Goal: Use online tool/utility: Utilize a website feature to perform a specific function

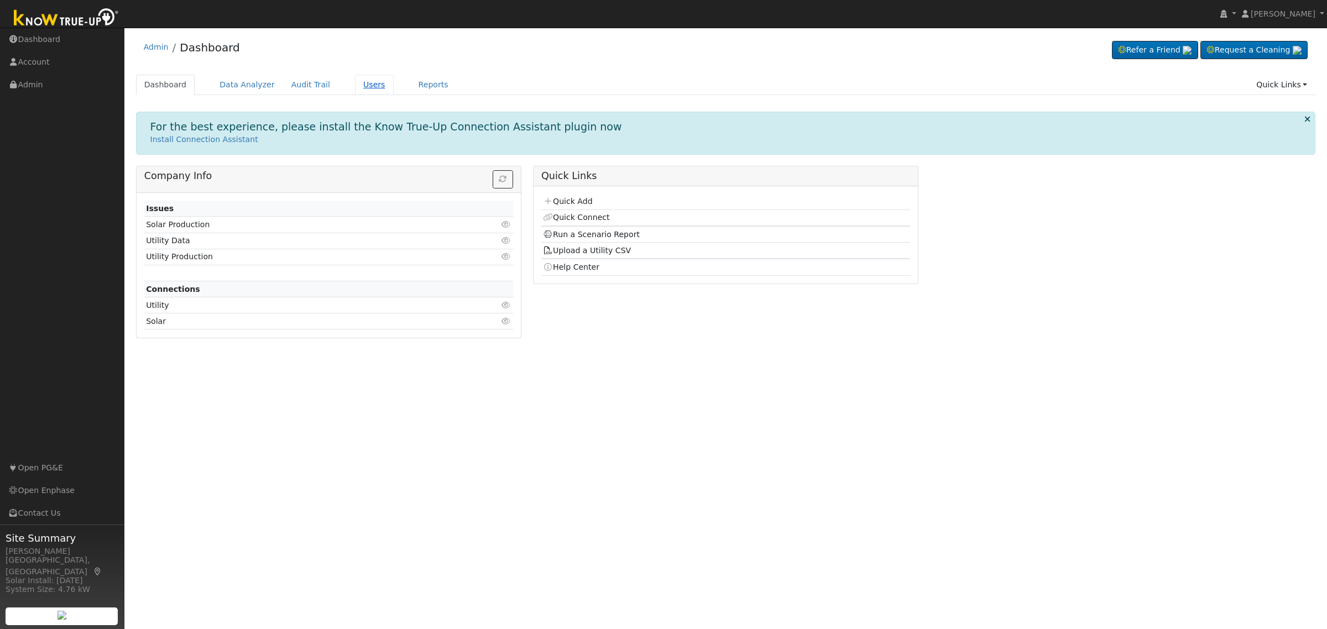
click at [355, 82] on link "Users" at bounding box center [374, 85] width 39 height 20
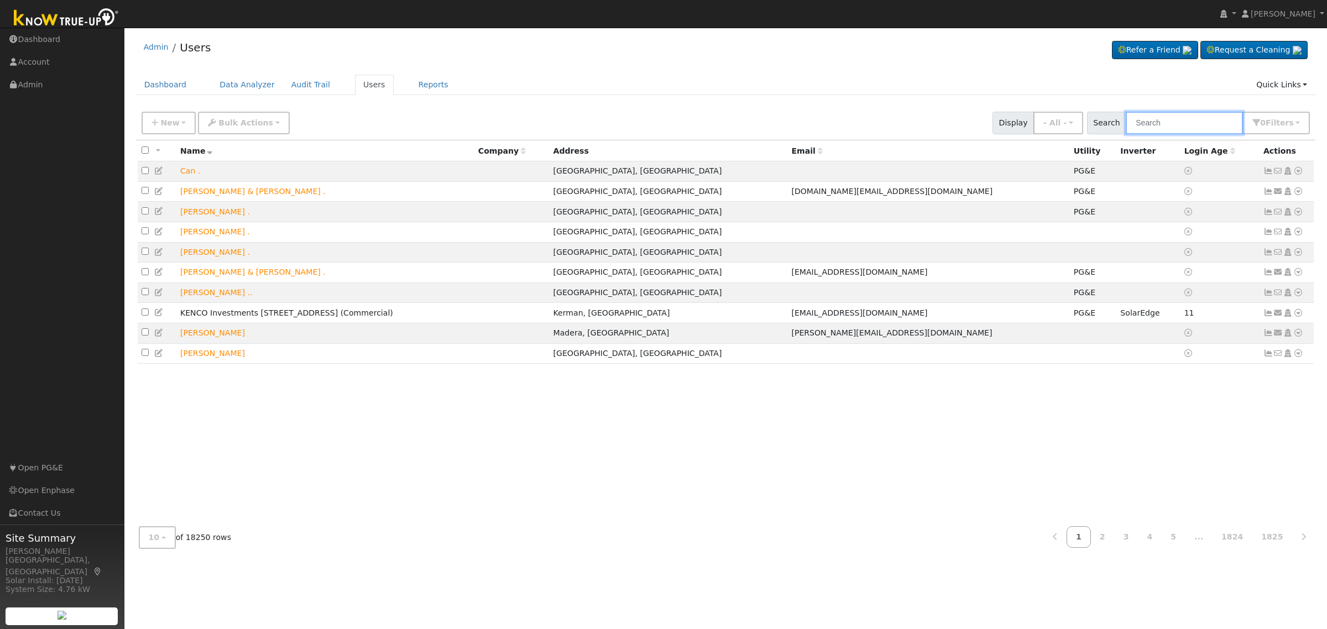
click at [1182, 122] on input "text" at bounding box center [1184, 123] width 117 height 23
paste input "Lesley Bayliss"
type input "Lesley Bayliss"
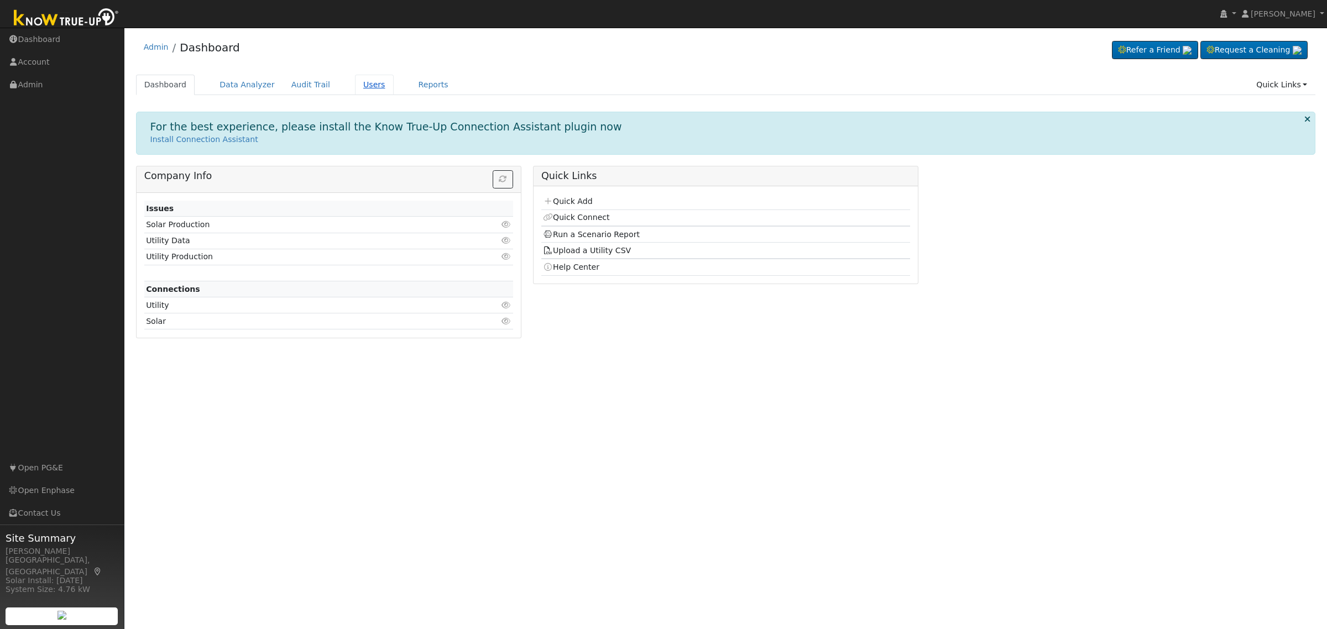
click at [355, 79] on link "Users" at bounding box center [374, 85] width 39 height 20
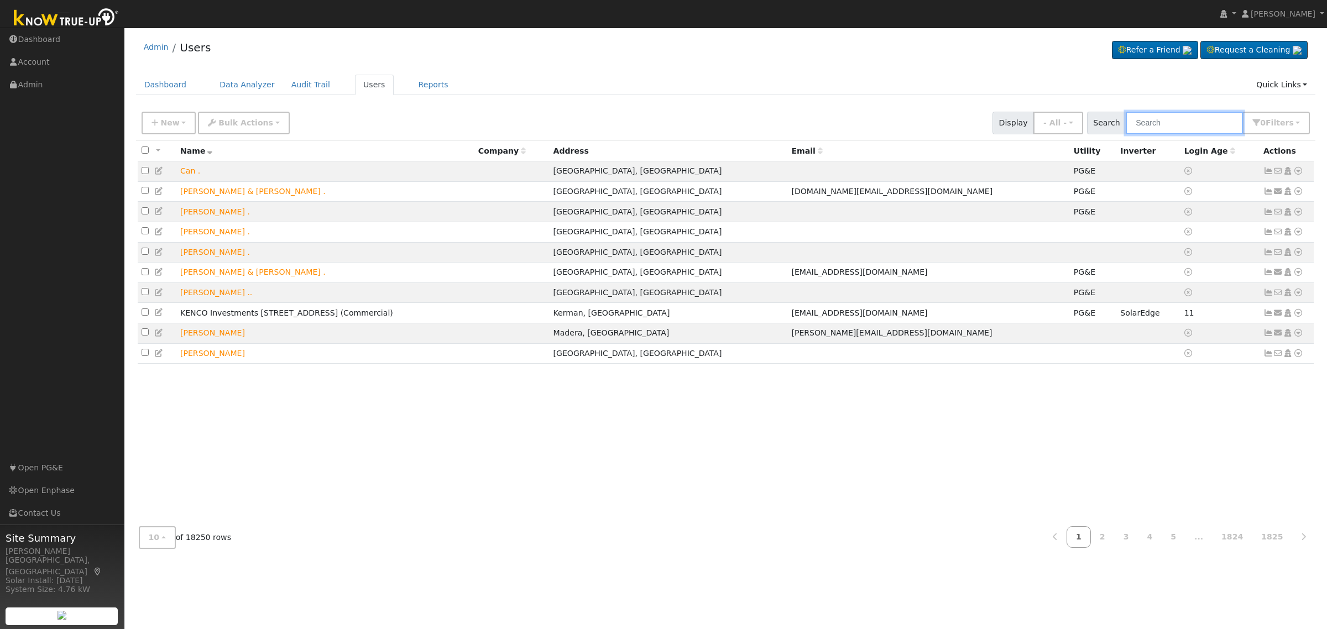
click at [1182, 119] on input "text" at bounding box center [1184, 123] width 117 height 23
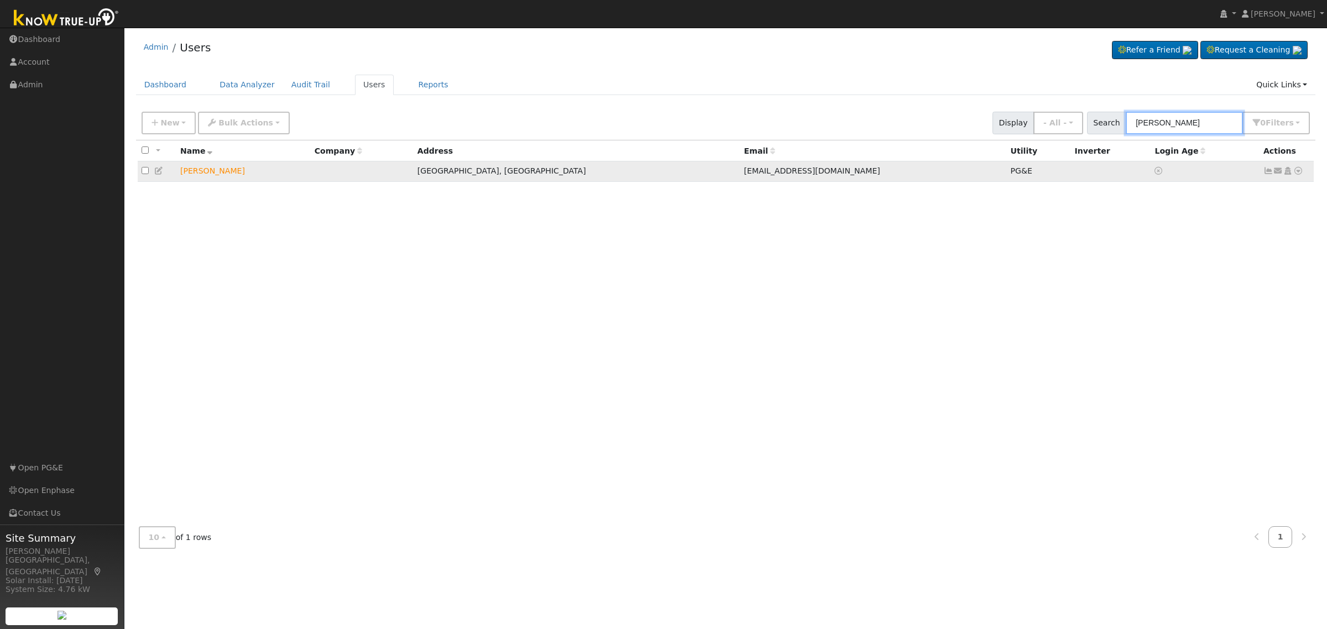
type input "wei ji"
click at [1298, 170] on icon at bounding box center [1298, 171] width 10 height 8
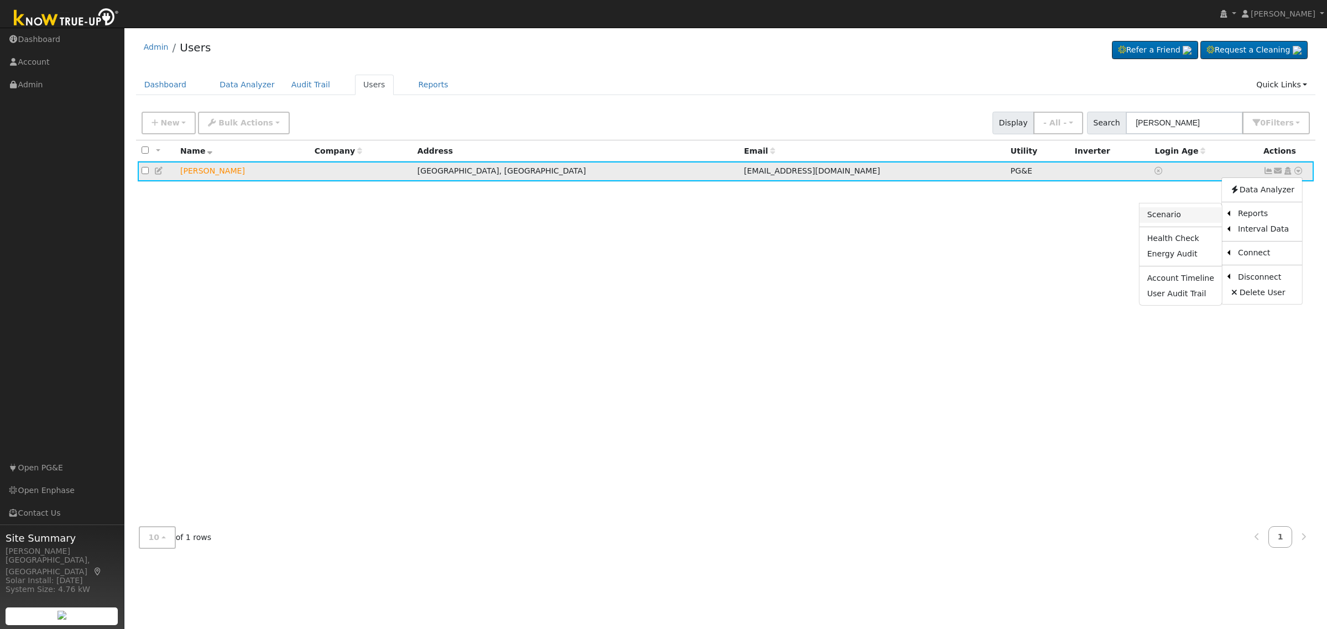
click at [1179, 217] on link "Scenario" at bounding box center [1181, 214] width 82 height 15
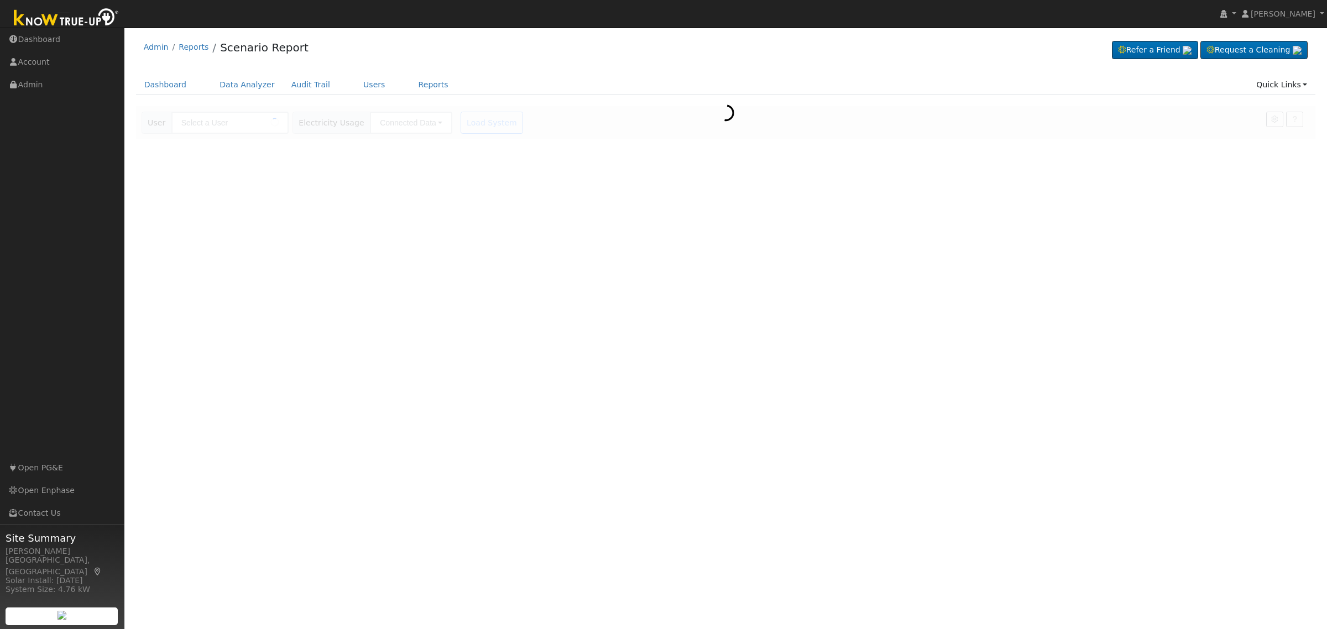
type input "[PERSON_NAME]"
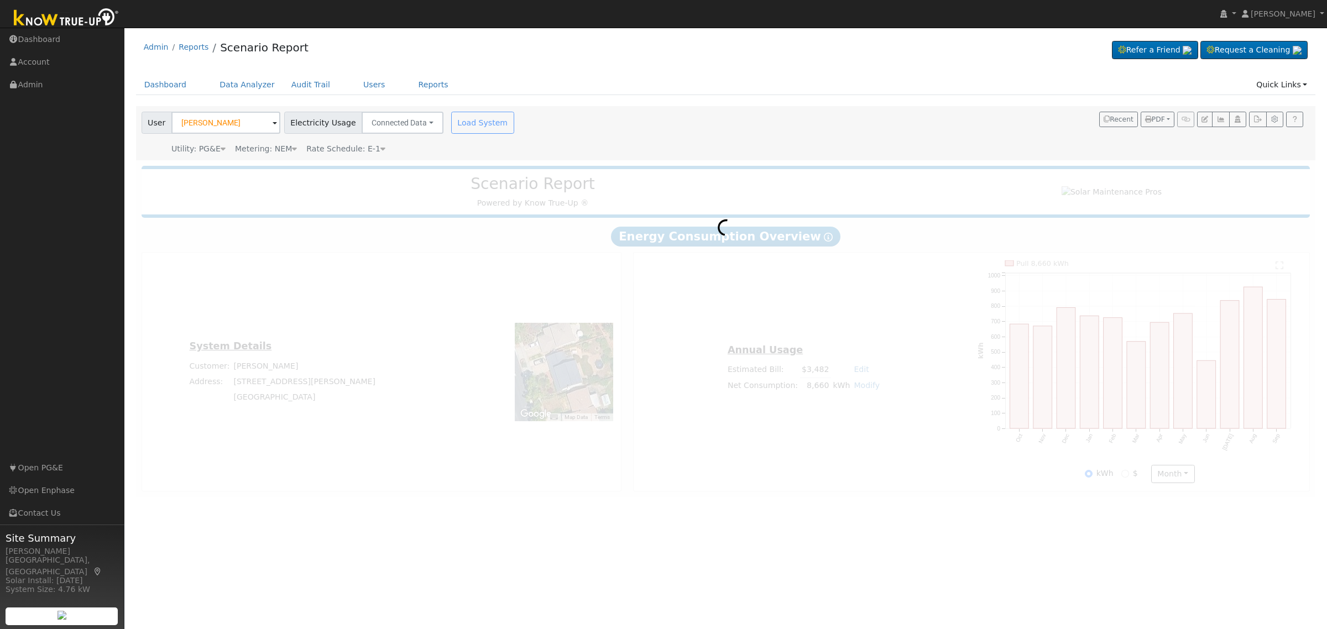
click at [358, 150] on span "Rate Schedule: E-1" at bounding box center [345, 148] width 79 height 9
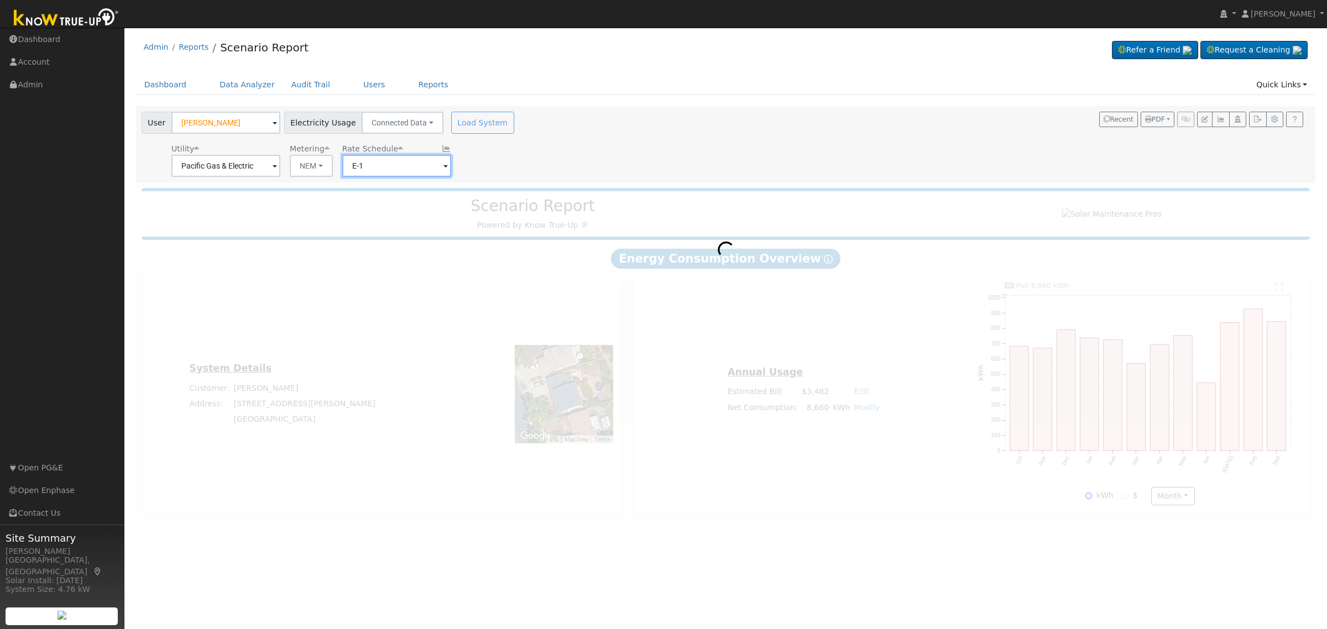
click at [419, 173] on input "E-1" at bounding box center [396, 166] width 109 height 22
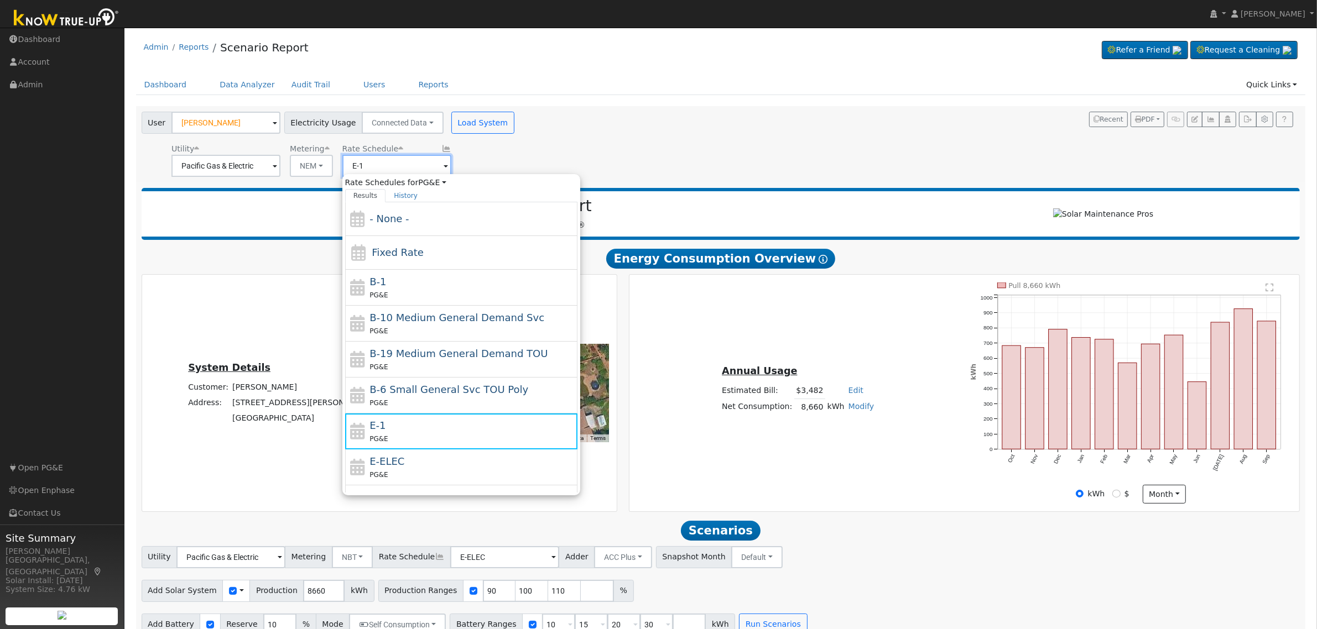
click at [434, 166] on input "E-1" at bounding box center [396, 166] width 109 height 22
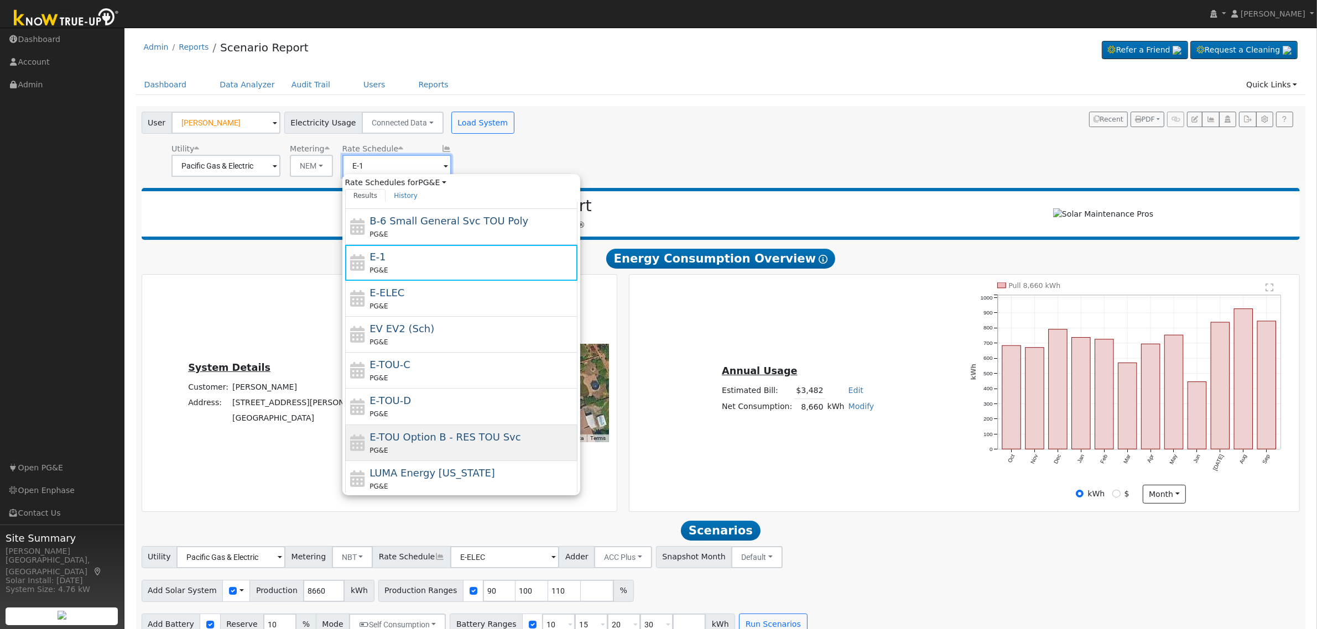
scroll to position [195, 0]
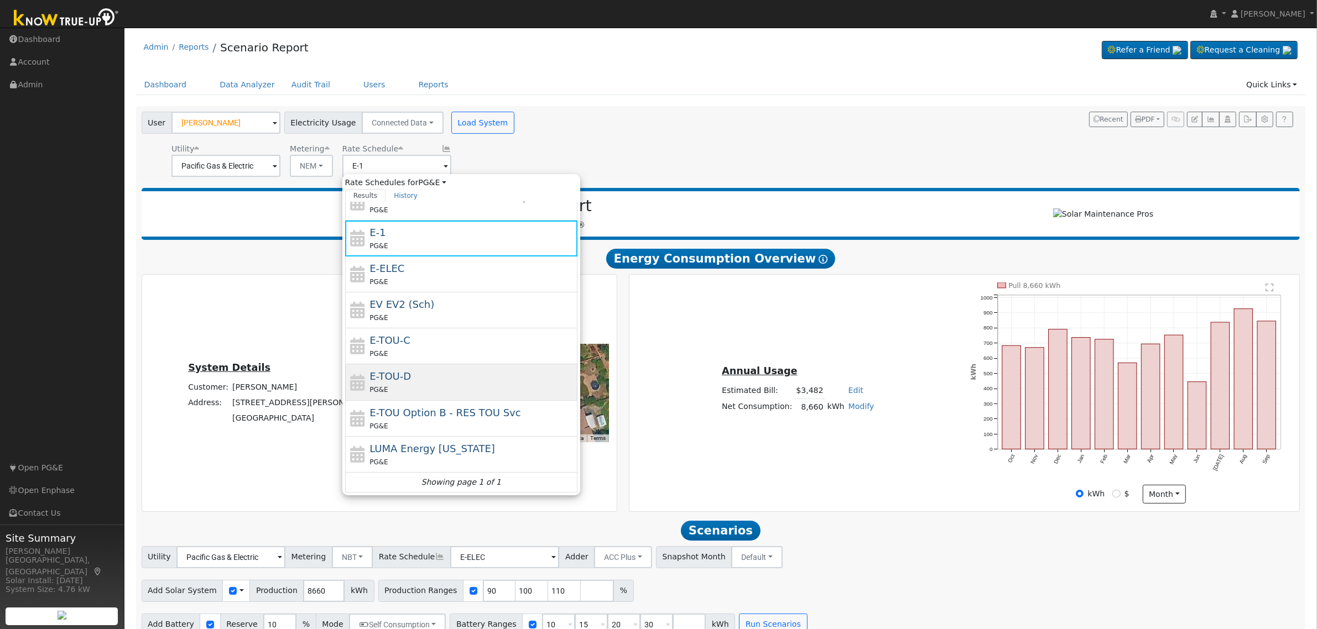
click at [416, 379] on div "E-TOU-D PG&E" at bounding box center [471, 382] width 205 height 27
type input "E-TOU-D"
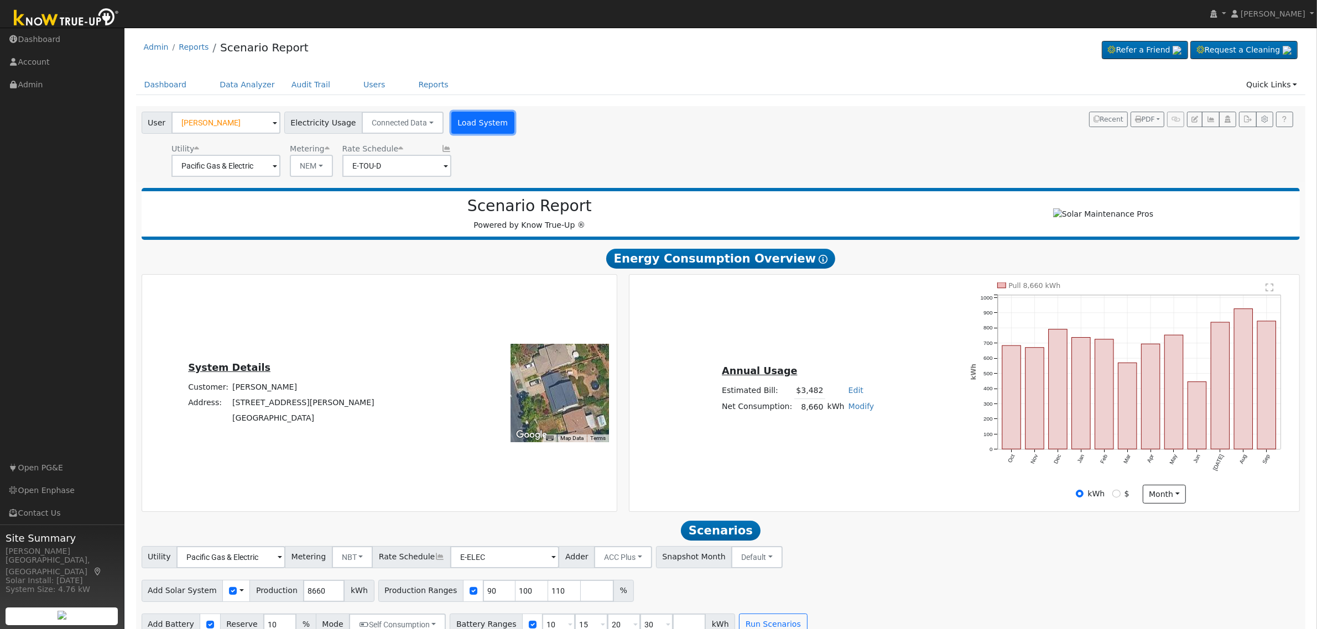
click at [456, 124] on button "Load System" at bounding box center [482, 123] width 63 height 22
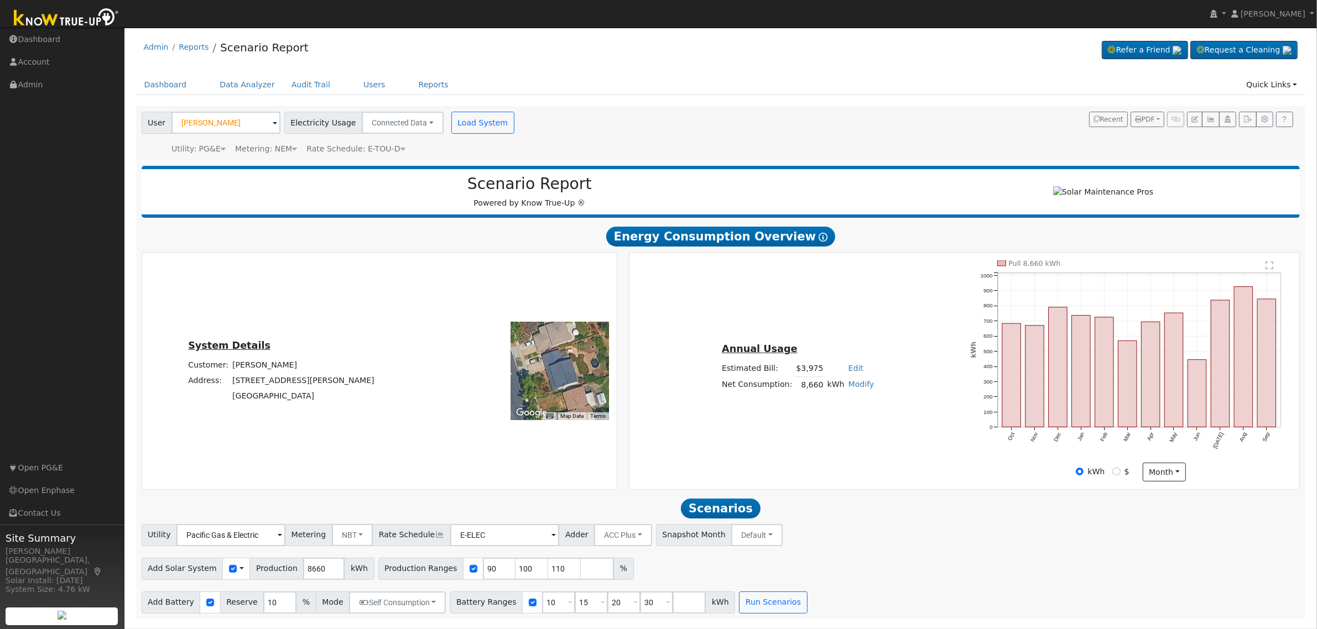
scroll to position [1, 0]
click at [483, 573] on input "90" at bounding box center [499, 569] width 33 height 22
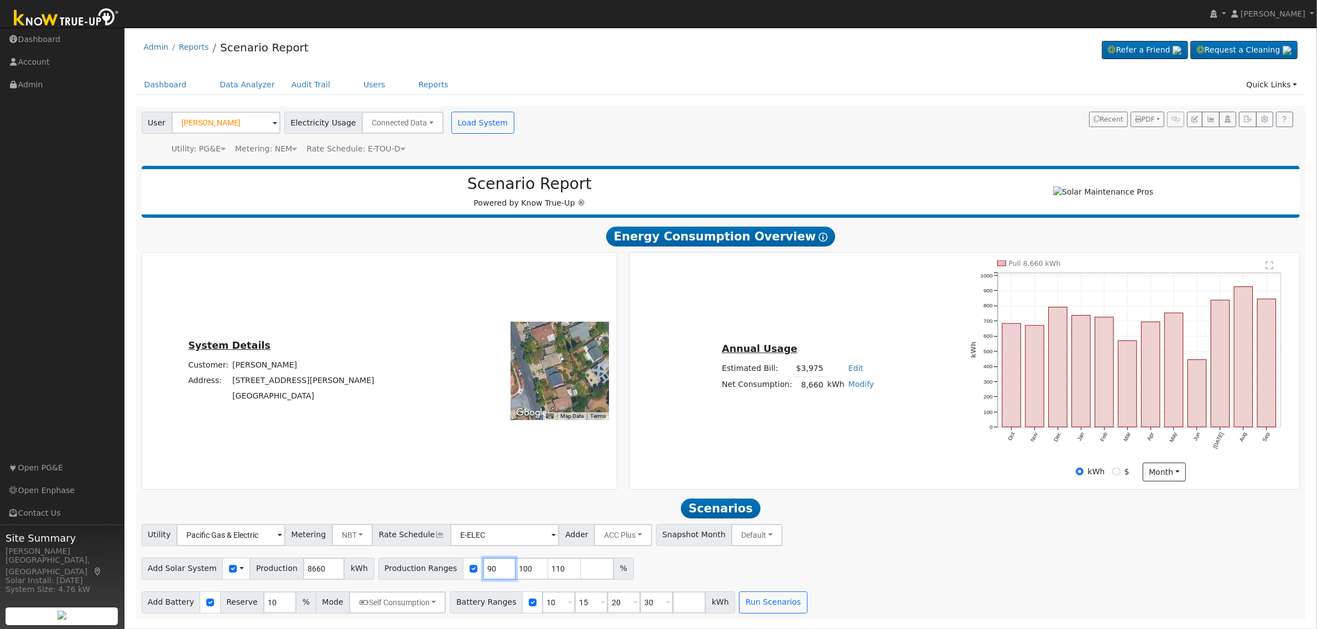
type input "100"
type input "110"
click at [483, 573] on input "100" at bounding box center [499, 569] width 33 height 22
type input "110"
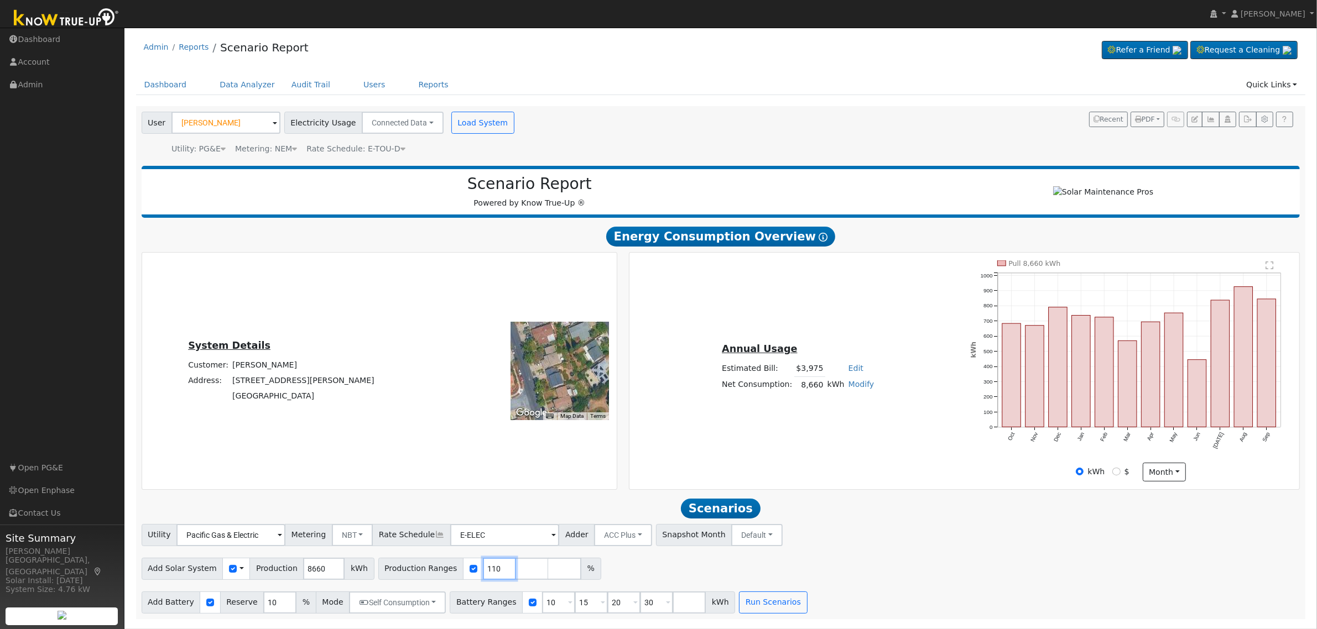
click at [483, 573] on input "110" at bounding box center [499, 569] width 33 height 22
click at [483, 573] on input "number" at bounding box center [499, 569] width 33 height 22
type input "113.11"
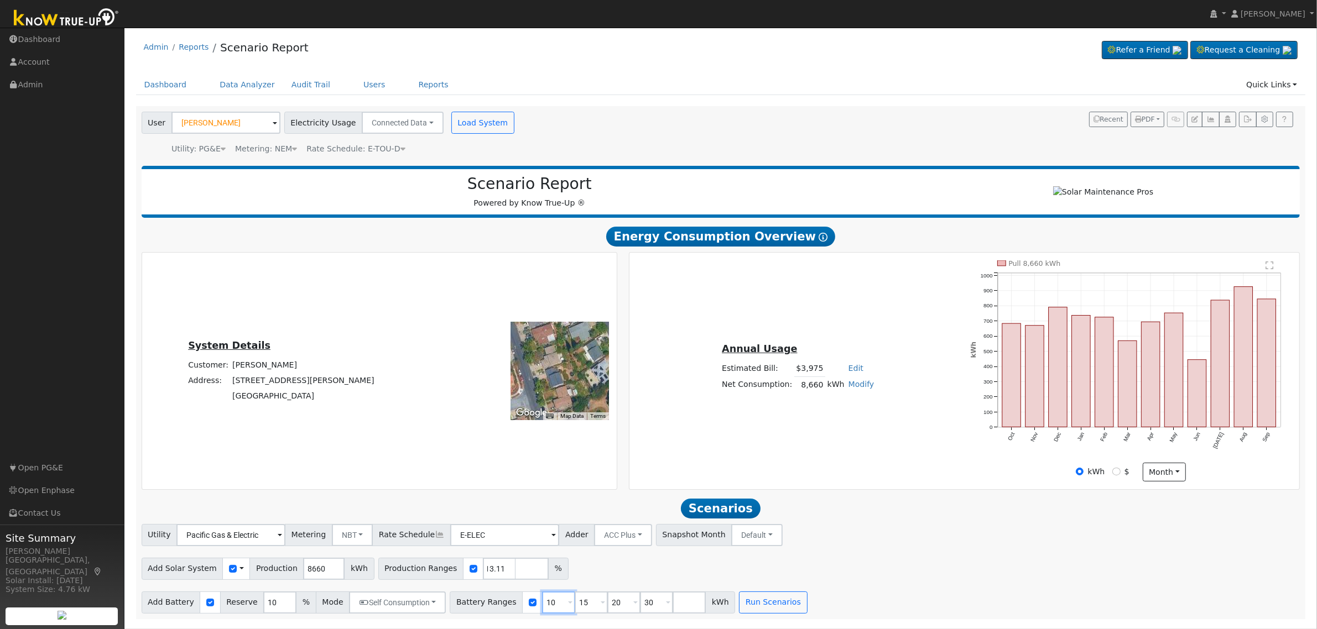
click at [542, 603] on input "10" at bounding box center [558, 603] width 33 height 22
type input "15"
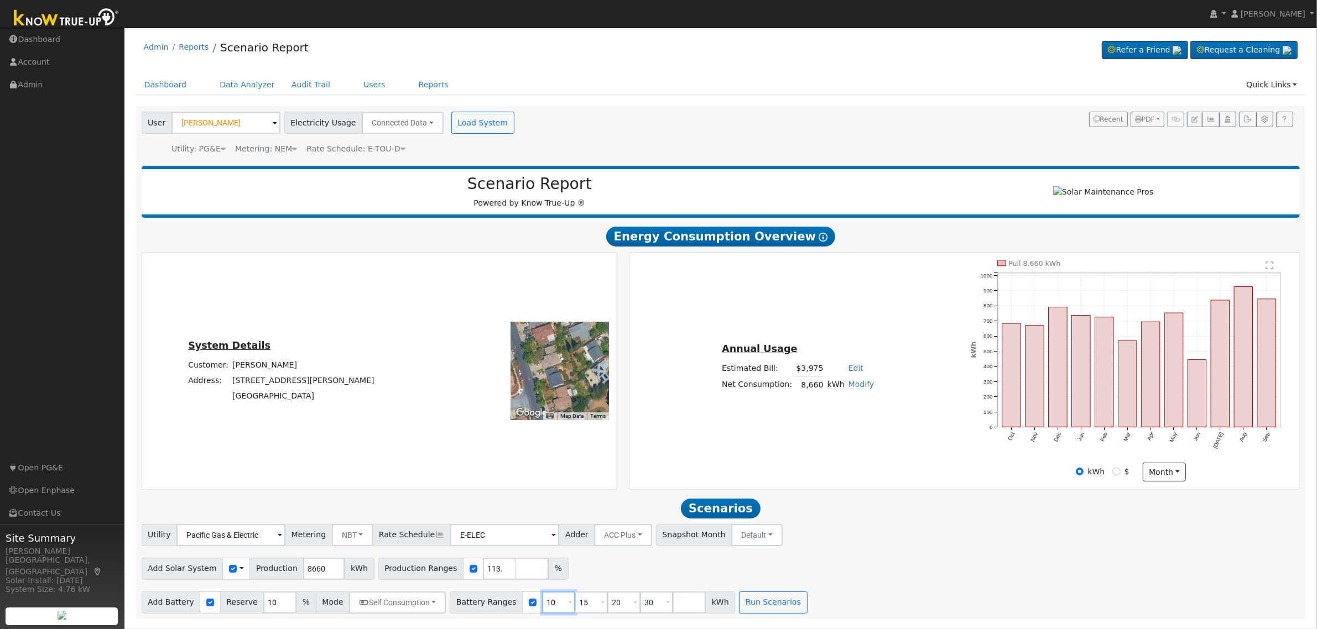
type input "20"
type input "30"
click at [542, 603] on input "15" at bounding box center [558, 603] width 33 height 22
type input "20"
type input "30"
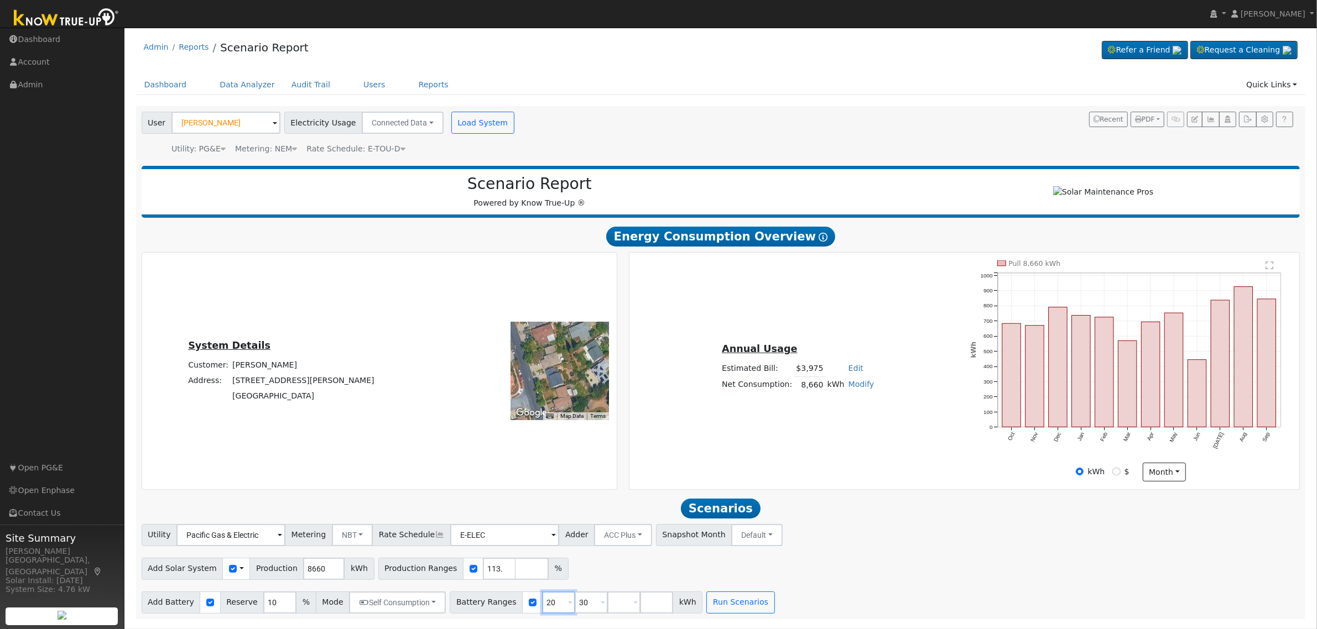
click at [542, 603] on input "20" at bounding box center [558, 603] width 33 height 22
type input "30"
click at [542, 603] on input "30" at bounding box center [558, 603] width 33 height 22
click at [542, 603] on input "number" at bounding box center [558, 603] width 33 height 22
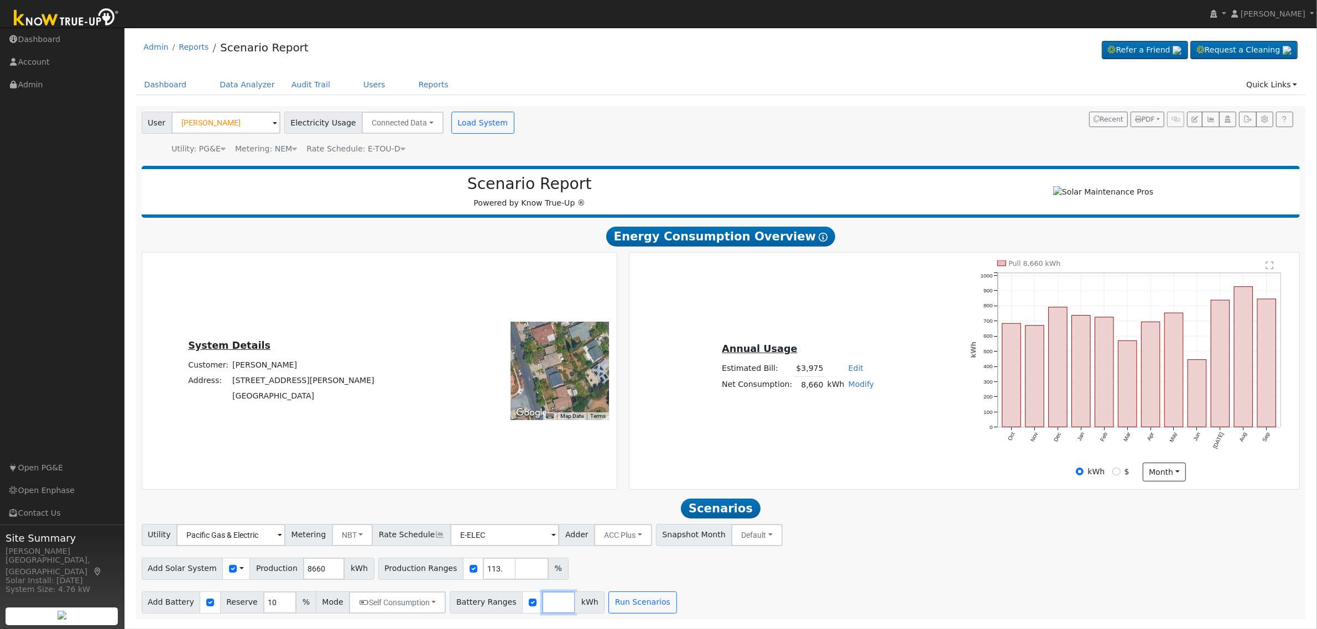
click at [542, 603] on input "number" at bounding box center [558, 603] width 33 height 22
type input "15"
click at [265, 608] on input "10" at bounding box center [279, 603] width 33 height 22
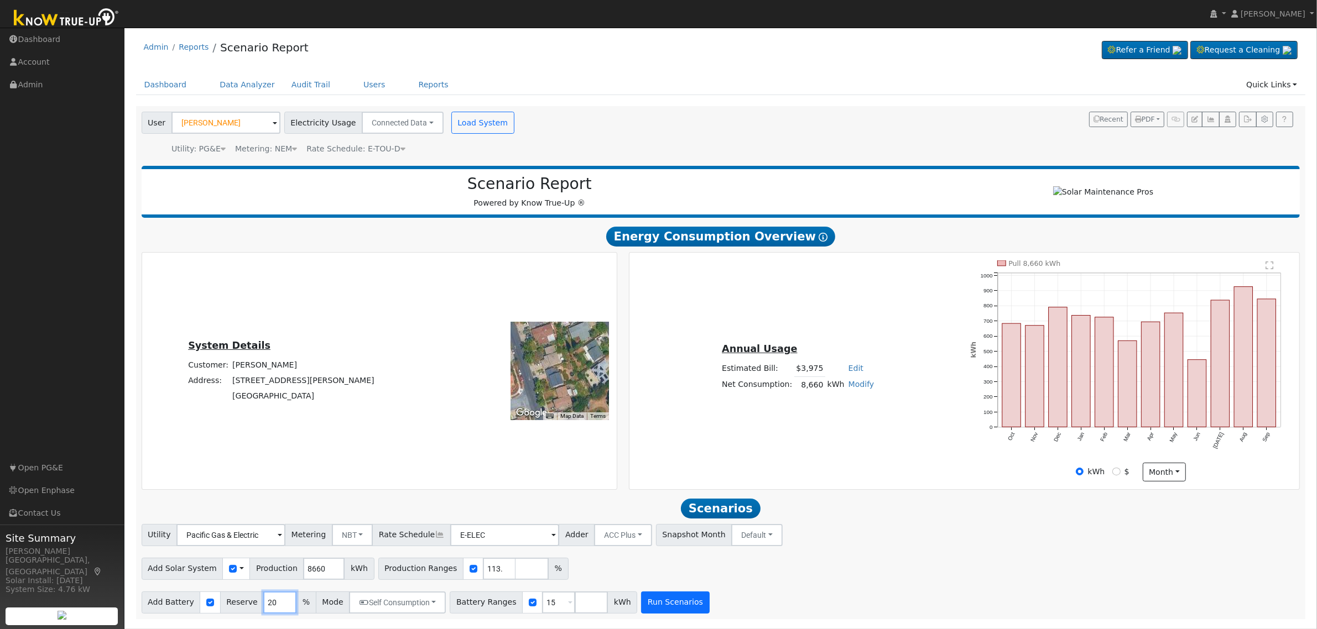
type input "20"
click at [650, 608] on button "Run Scenarios" at bounding box center [675, 603] width 68 height 22
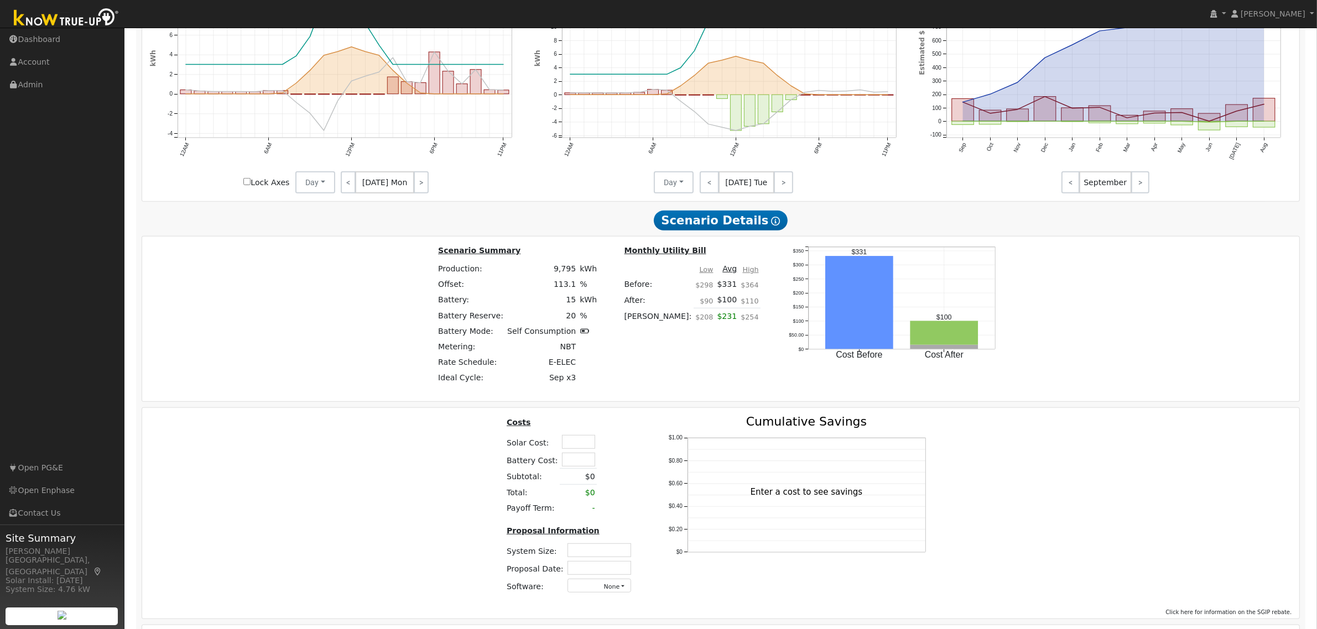
scroll to position [816, 0]
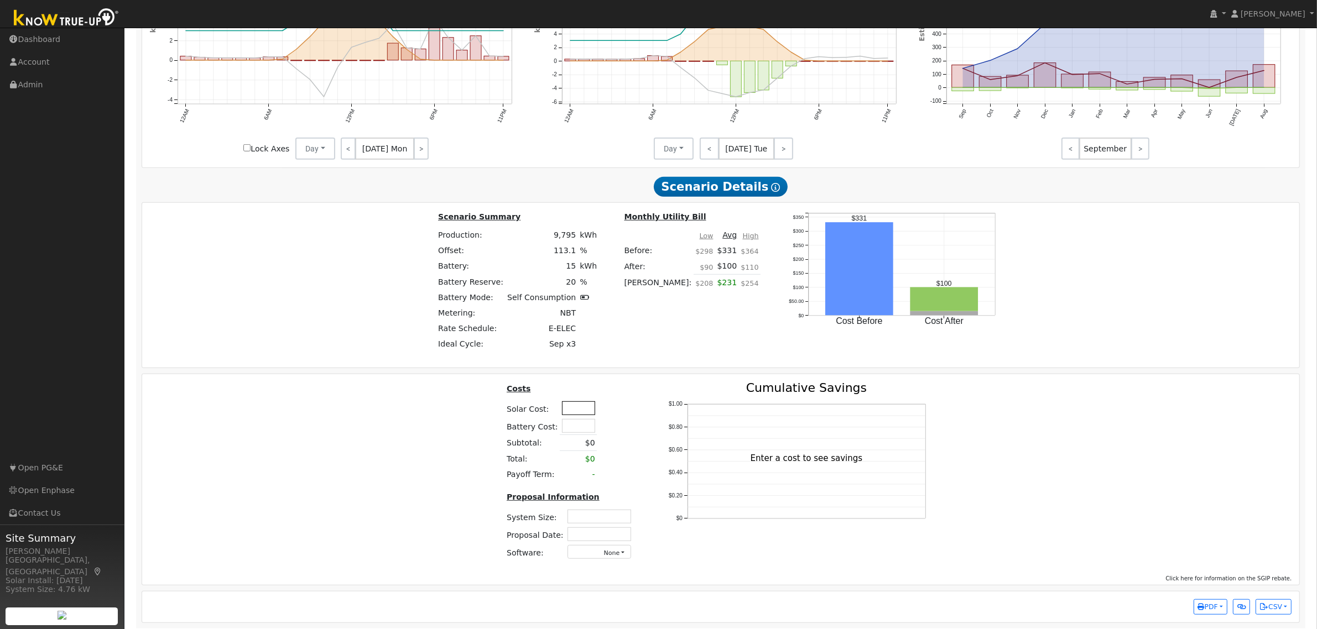
click at [587, 409] on td at bounding box center [578, 408] width 37 height 18
click at [581, 415] on input "text" at bounding box center [578, 408] width 33 height 14
type input "$52,000"
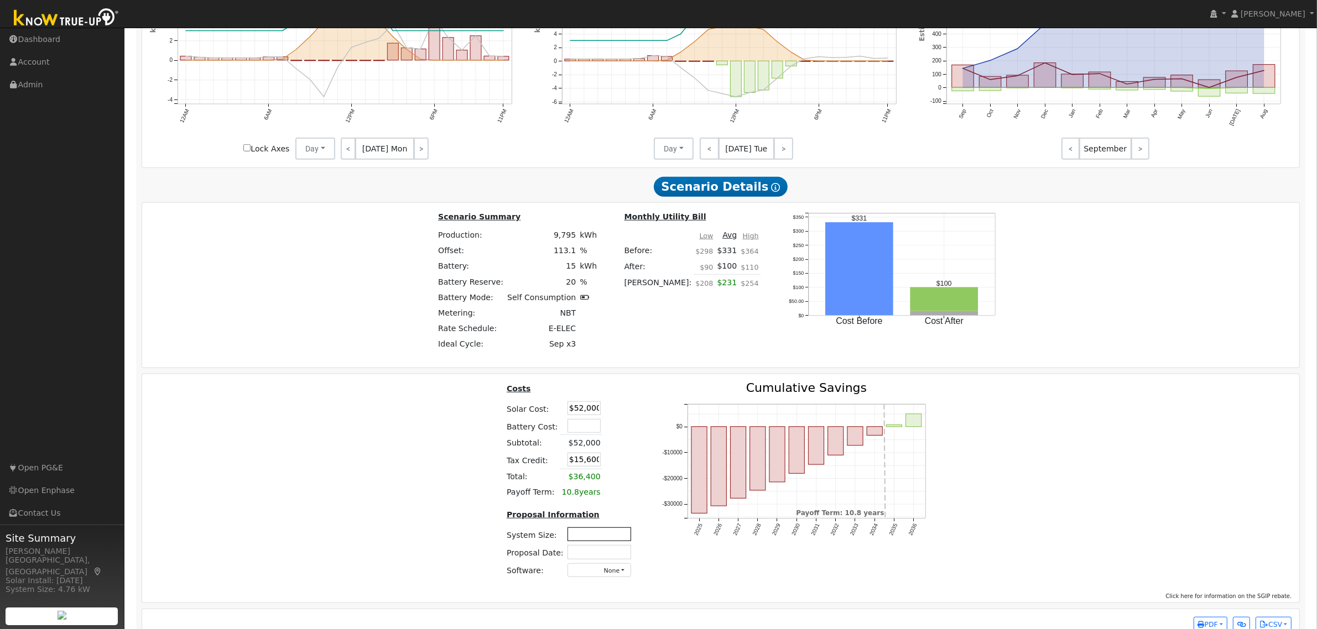
click at [585, 541] on input "text" at bounding box center [599, 535] width 64 height 14
type input "7.38"
click at [587, 559] on input "text" at bounding box center [599, 552] width 64 height 14
click at [408, 487] on div "Costs Solar Cost: $52,000 Battery Cost: Subtotal: $52,000 Tax Credit: $15,600 T…" at bounding box center [720, 484] width 1165 height 205
click at [606, 559] on input "text" at bounding box center [593, 552] width 64 height 14
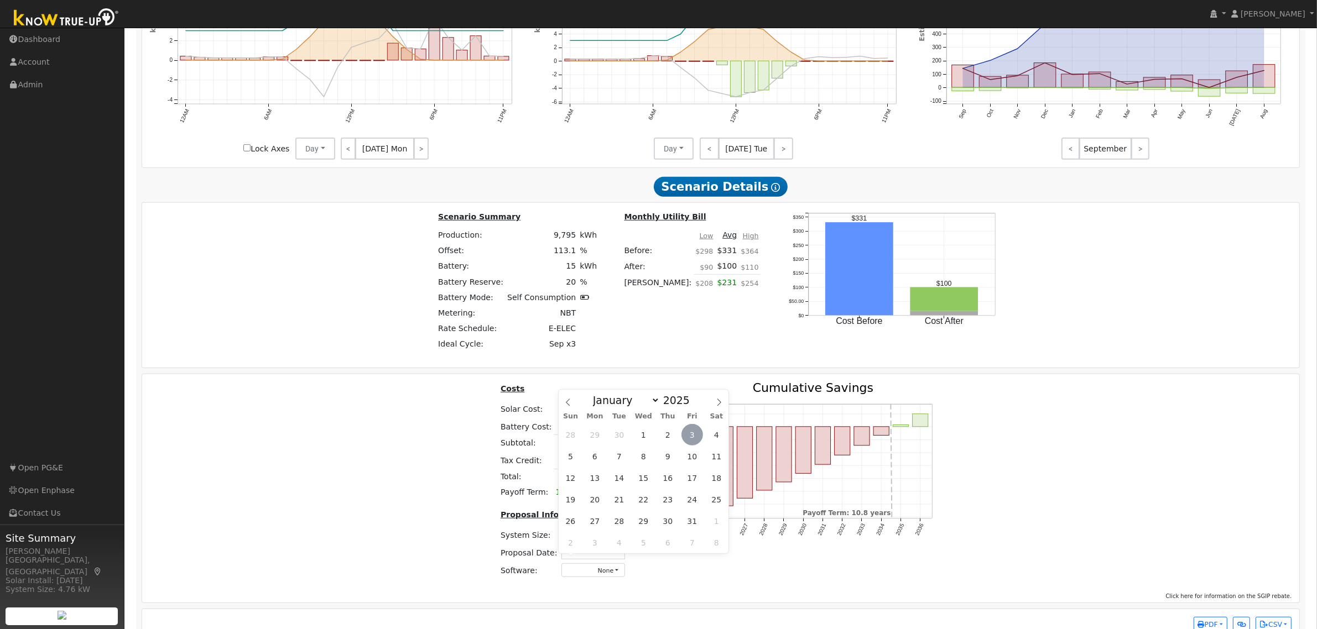
click at [694, 437] on span "3" at bounding box center [692, 435] width 22 height 22
type input "[DATE]"
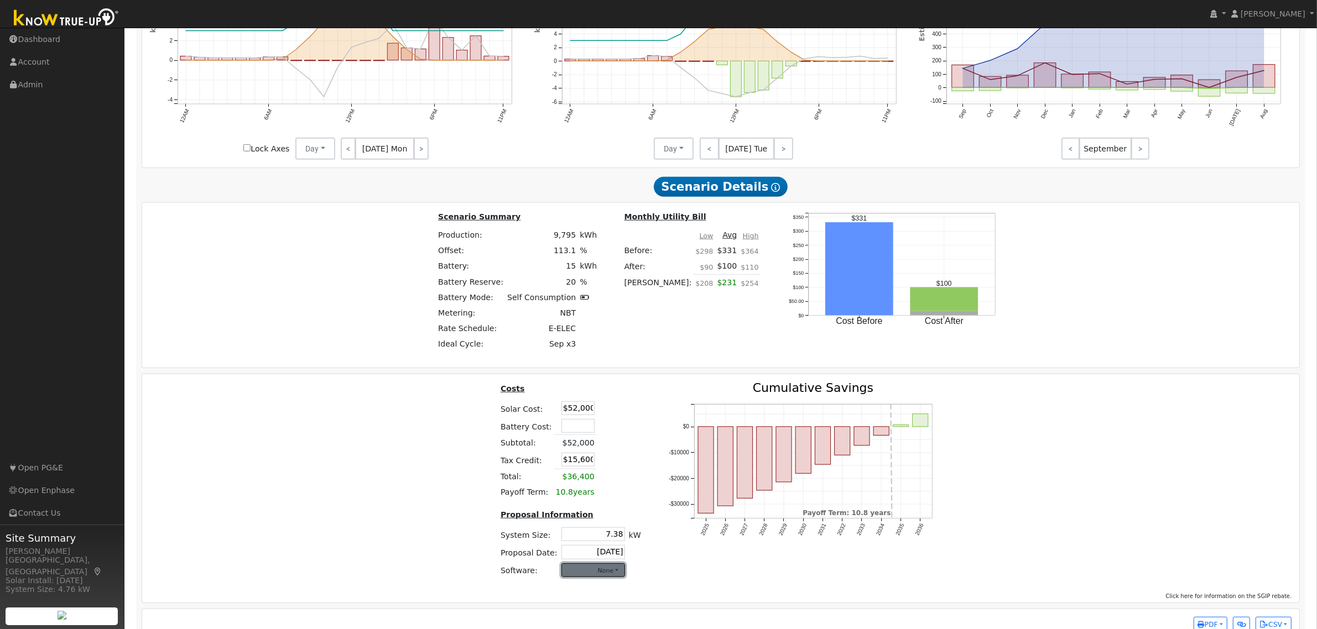
click at [608, 577] on button "None" at bounding box center [593, 570] width 64 height 14
click at [563, 480] on link "Aurora" at bounding box center [581, 471] width 79 height 15
click at [1182, 485] on div "Costs Solar Cost: $52,000 Battery Cost: Subtotal: $52,000 Tax Credit: $15,600 T…" at bounding box center [720, 484] width 1165 height 205
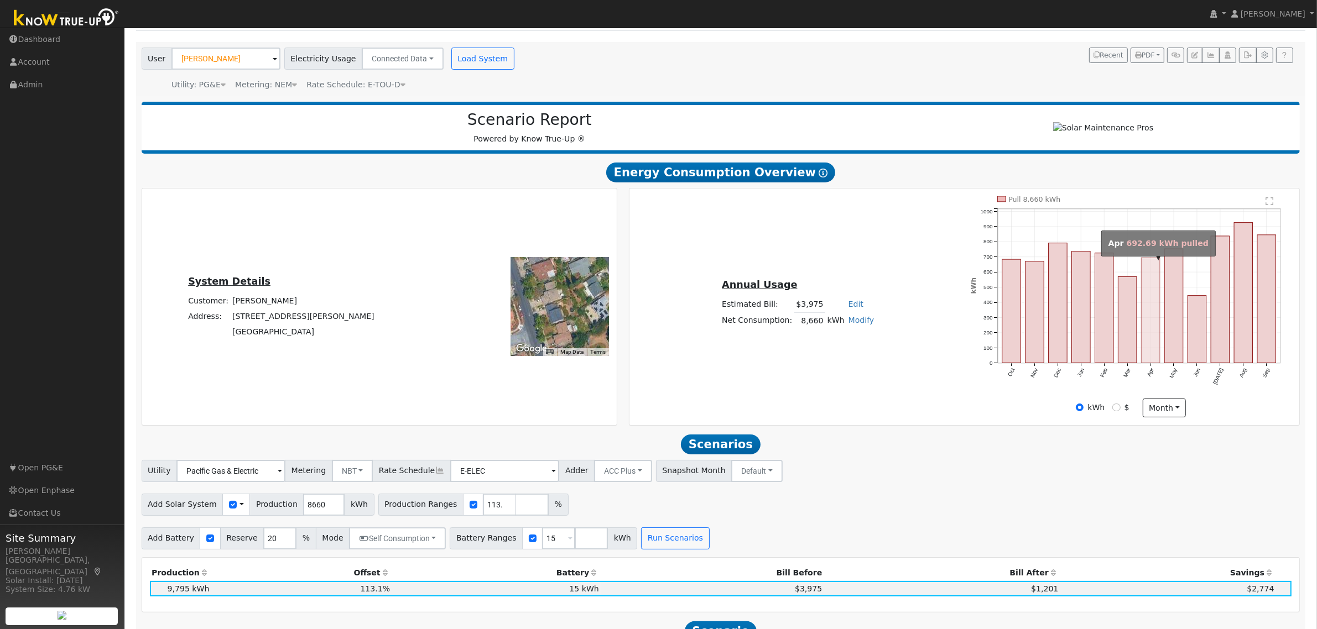
scroll to position [0, 0]
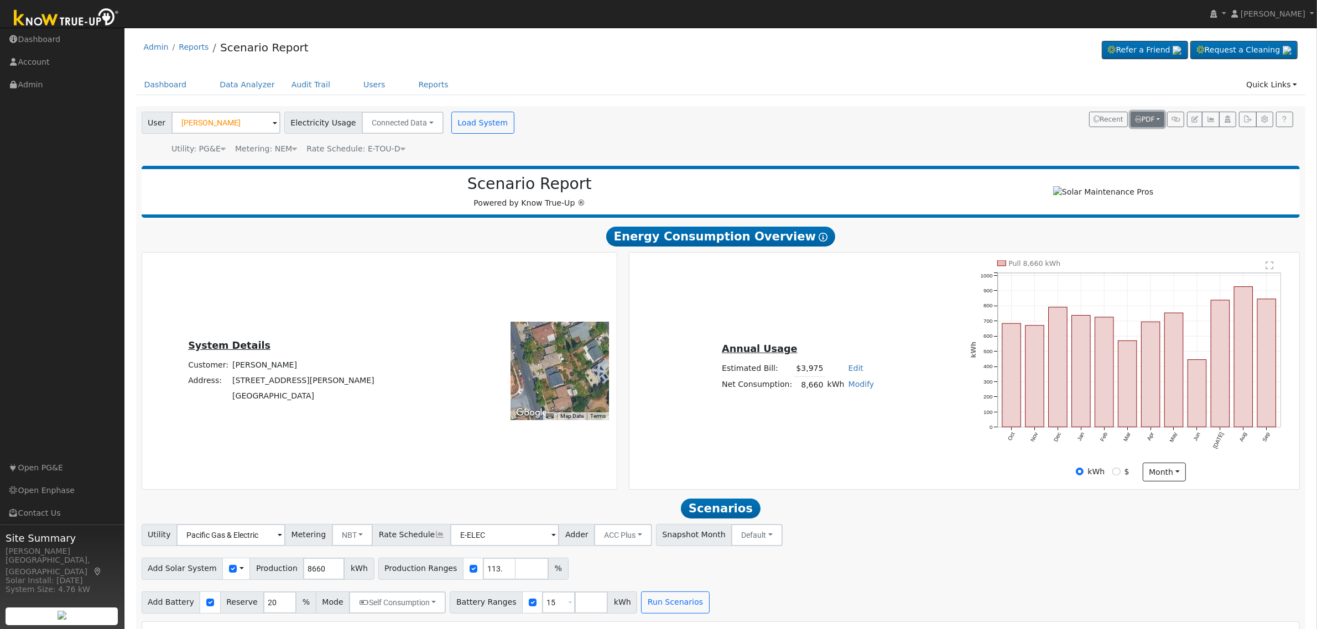
click at [1148, 113] on button "PDF" at bounding box center [1147, 119] width 34 height 15
click at [1117, 192] on link "Both" at bounding box center [1117, 189] width 91 height 15
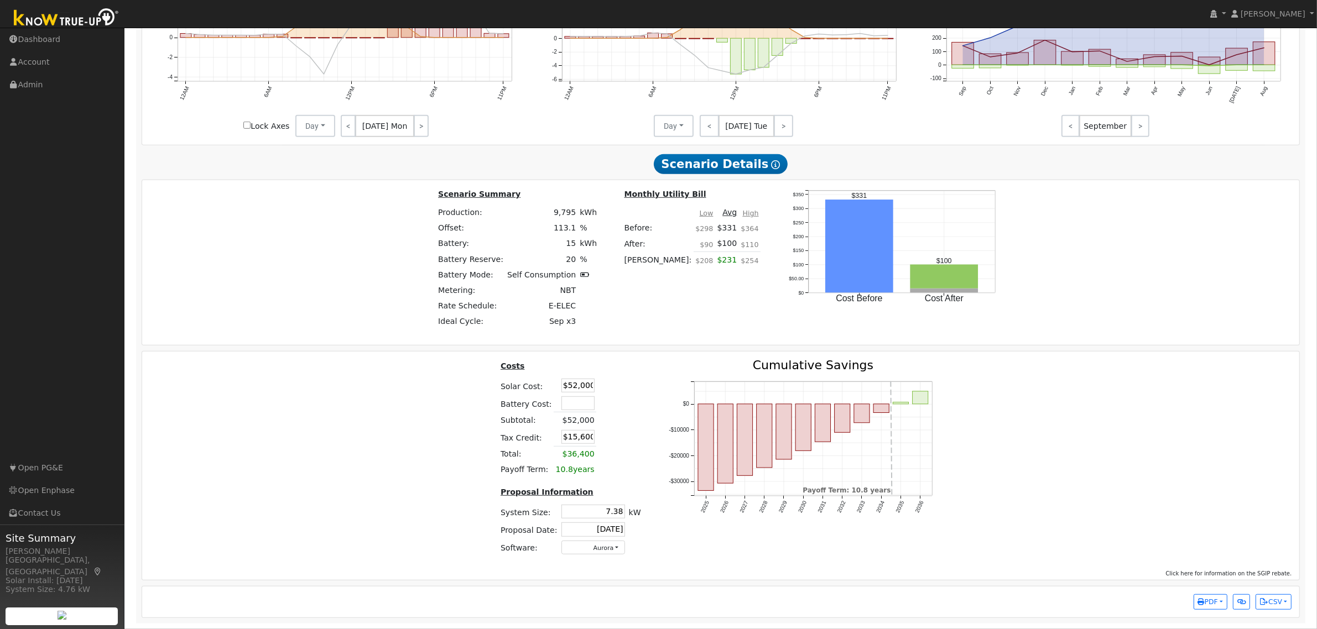
scroll to position [849, 0]
click at [577, 379] on input "$52,000" at bounding box center [577, 386] width 33 height 14
type input "$46,500"
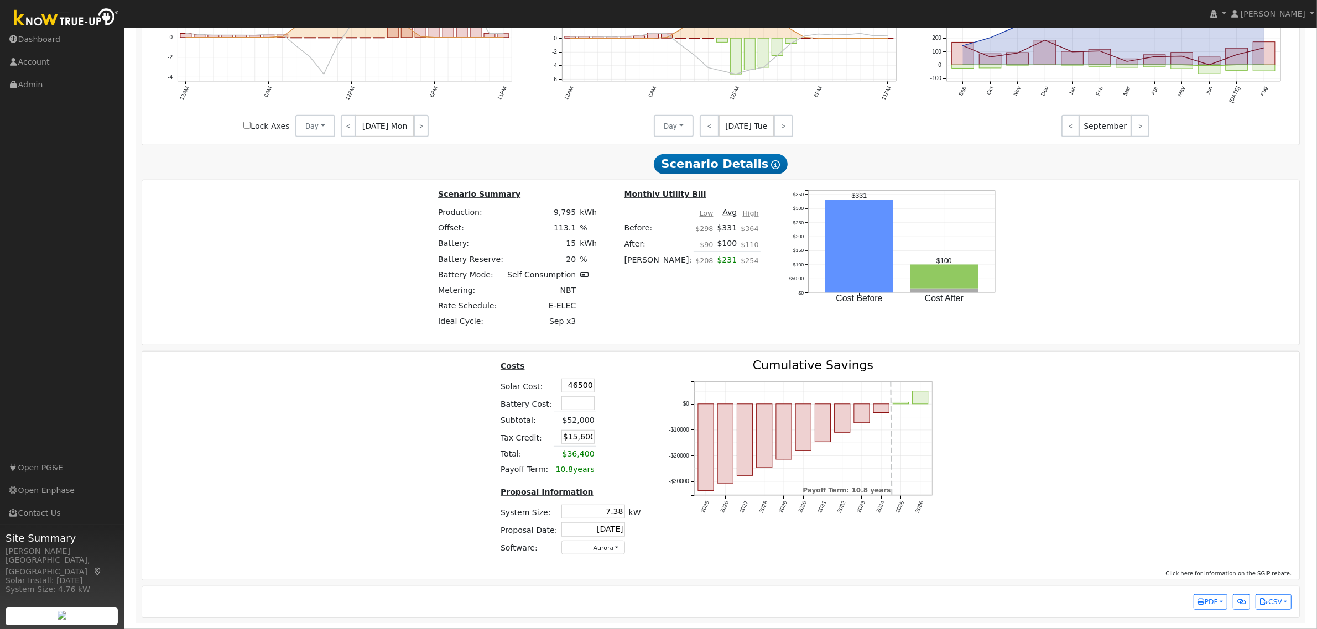
type input "$13,950"
click at [424, 417] on div "Costs Solar Cost: $46,500 Battery Cost: Subtotal: $46,500 Tax Credit: $13,950 T…" at bounding box center [720, 461] width 1165 height 205
click at [571, 390] on input "$46,500" at bounding box center [572, 386] width 33 height 14
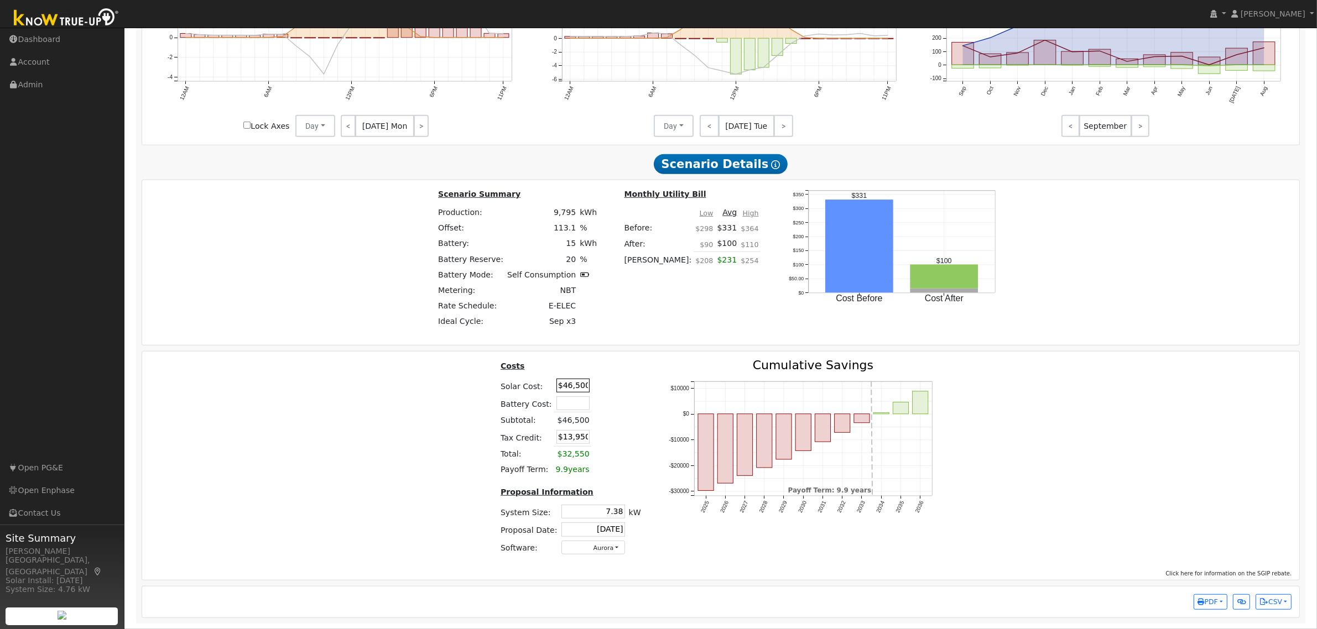
click at [571, 390] on input "$46,500" at bounding box center [572, 386] width 33 height 14
type input "$44,500"
type input "$13,350"
click at [609, 391] on td at bounding box center [603, 386] width 25 height 18
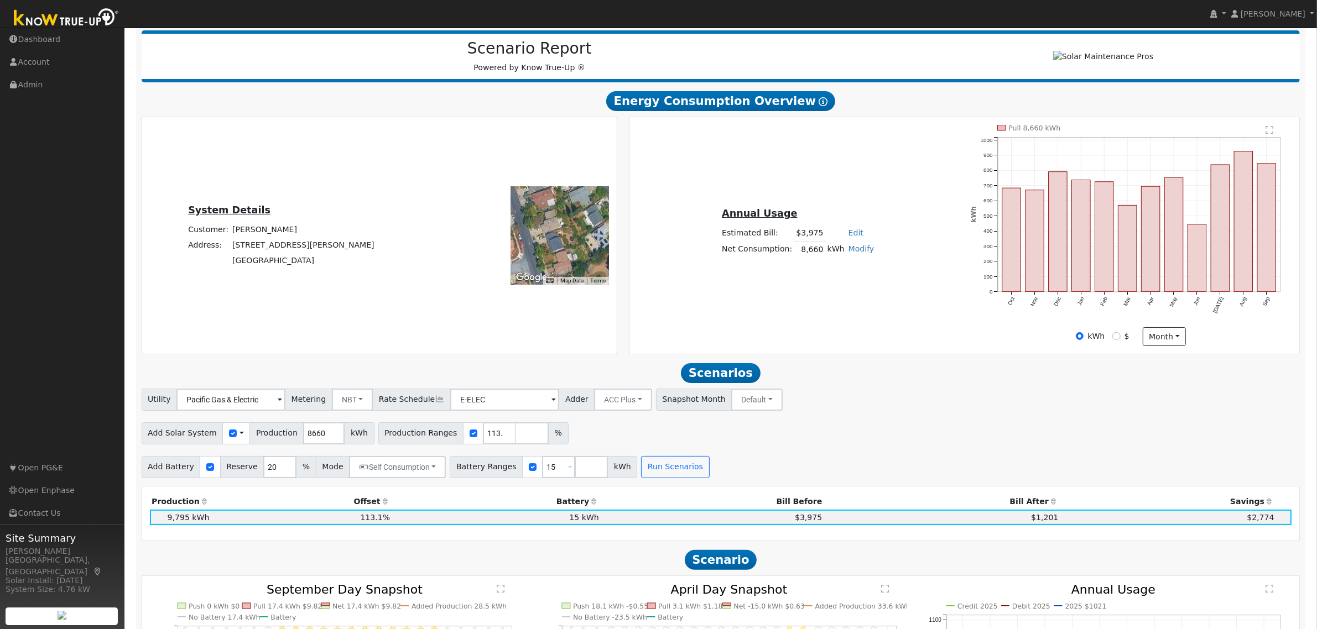
scroll to position [158, 0]
